Goal: Find specific page/section: Find specific page/section

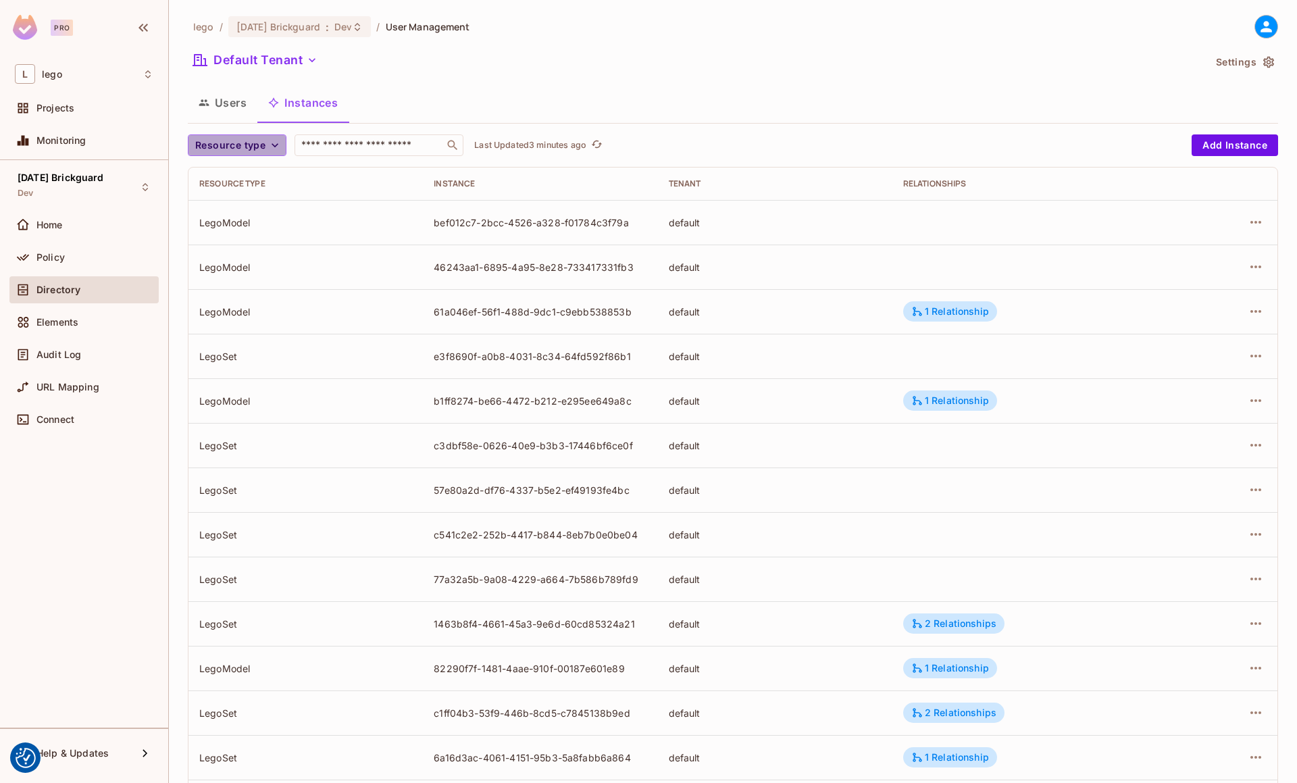
click at [263, 140] on span "Resource type" at bounding box center [230, 145] width 70 height 17
click at [236, 211] on li "LegoSet" at bounding box center [228, 204] width 80 height 29
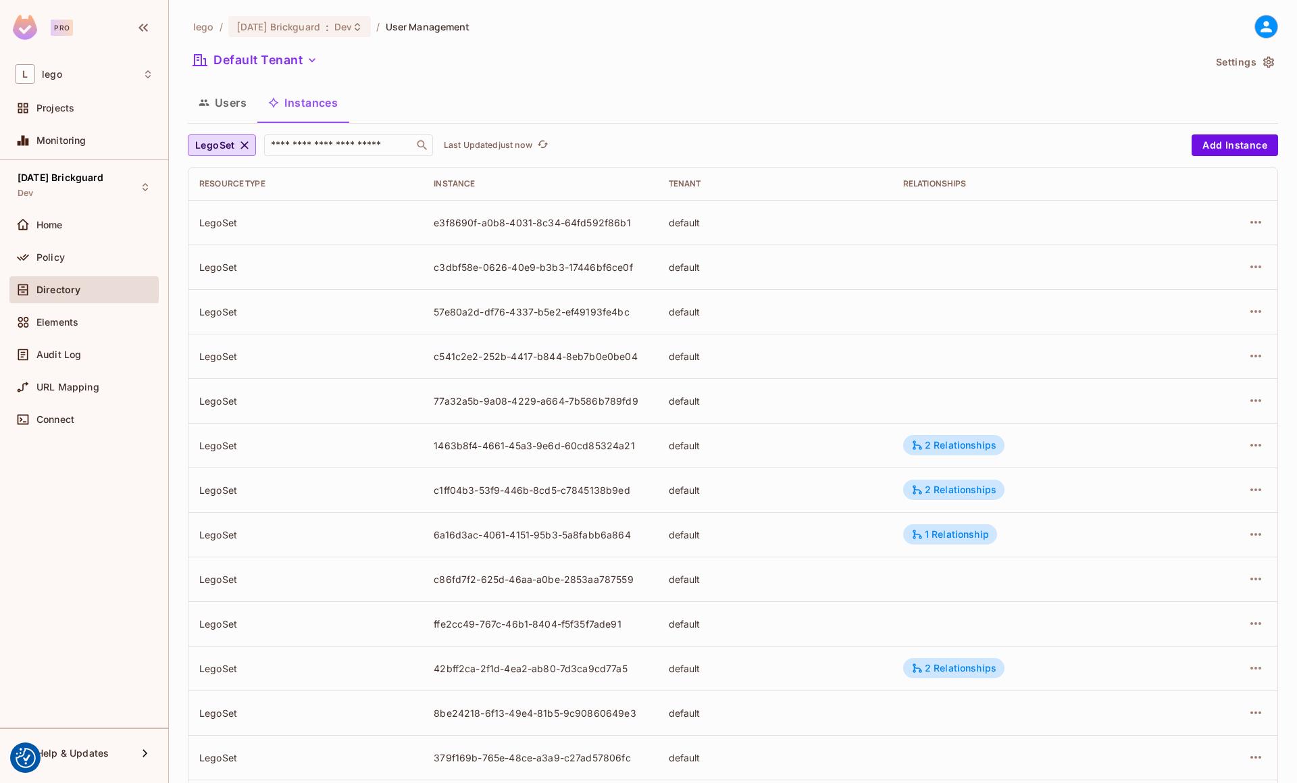
scroll to position [161, 0]
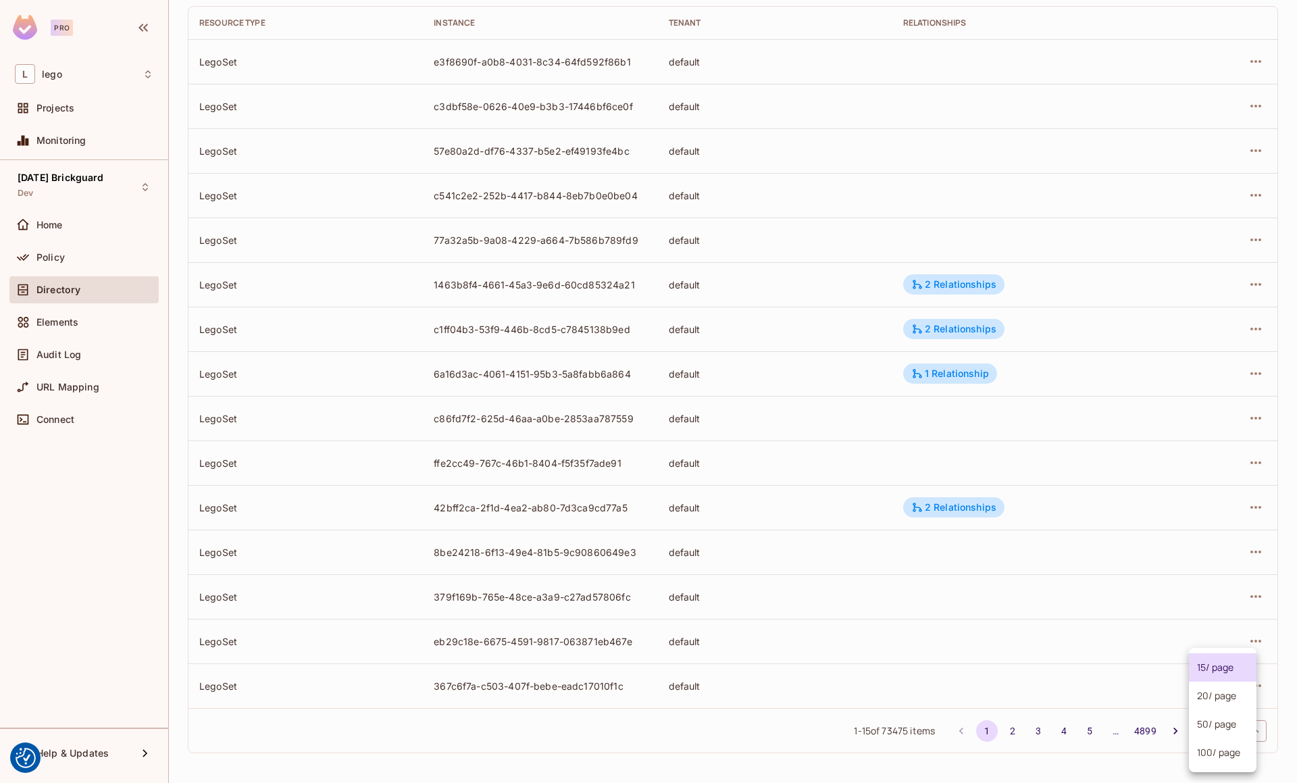
click at [1231, 731] on body "We use cookies to enhance your browsing experience, serve personalized ads or c…" at bounding box center [648, 391] width 1297 height 783
click at [1227, 756] on li "100 / page" at bounding box center [1223, 752] width 68 height 28
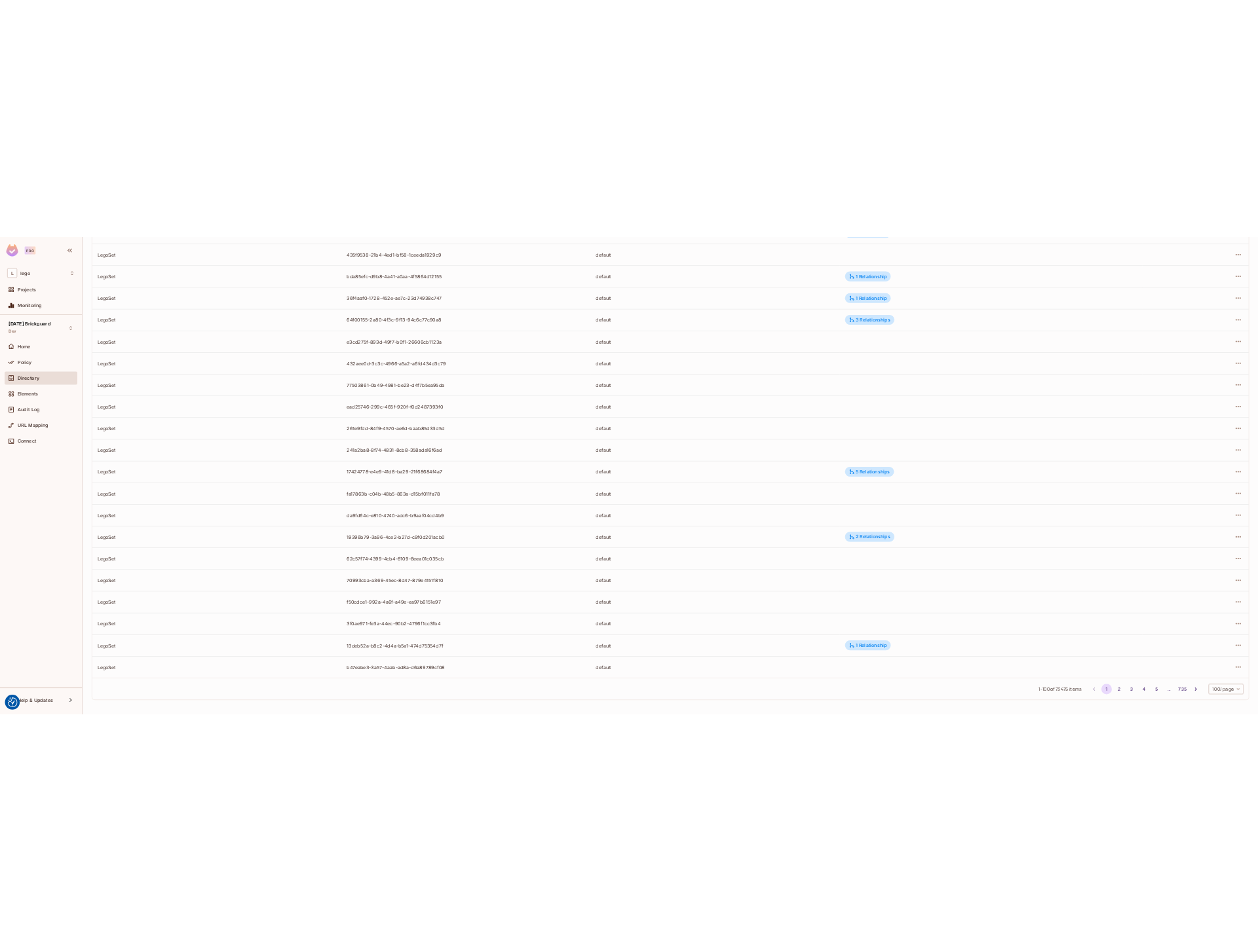
scroll to position [3635, 0]
